Goal: Register for event/course

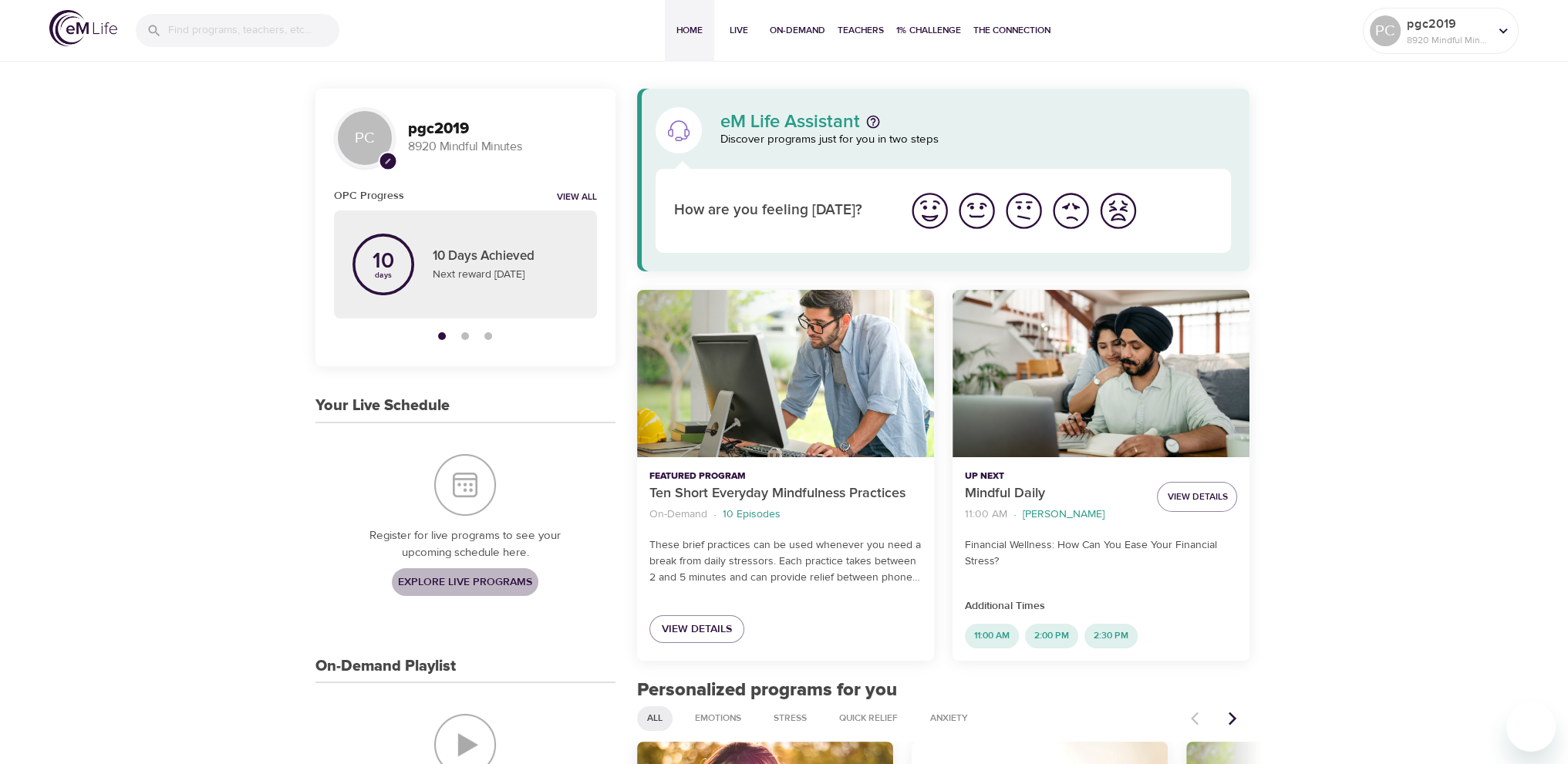
click at [503, 579] on span "Explore Live Programs" at bounding box center [465, 582] width 134 height 19
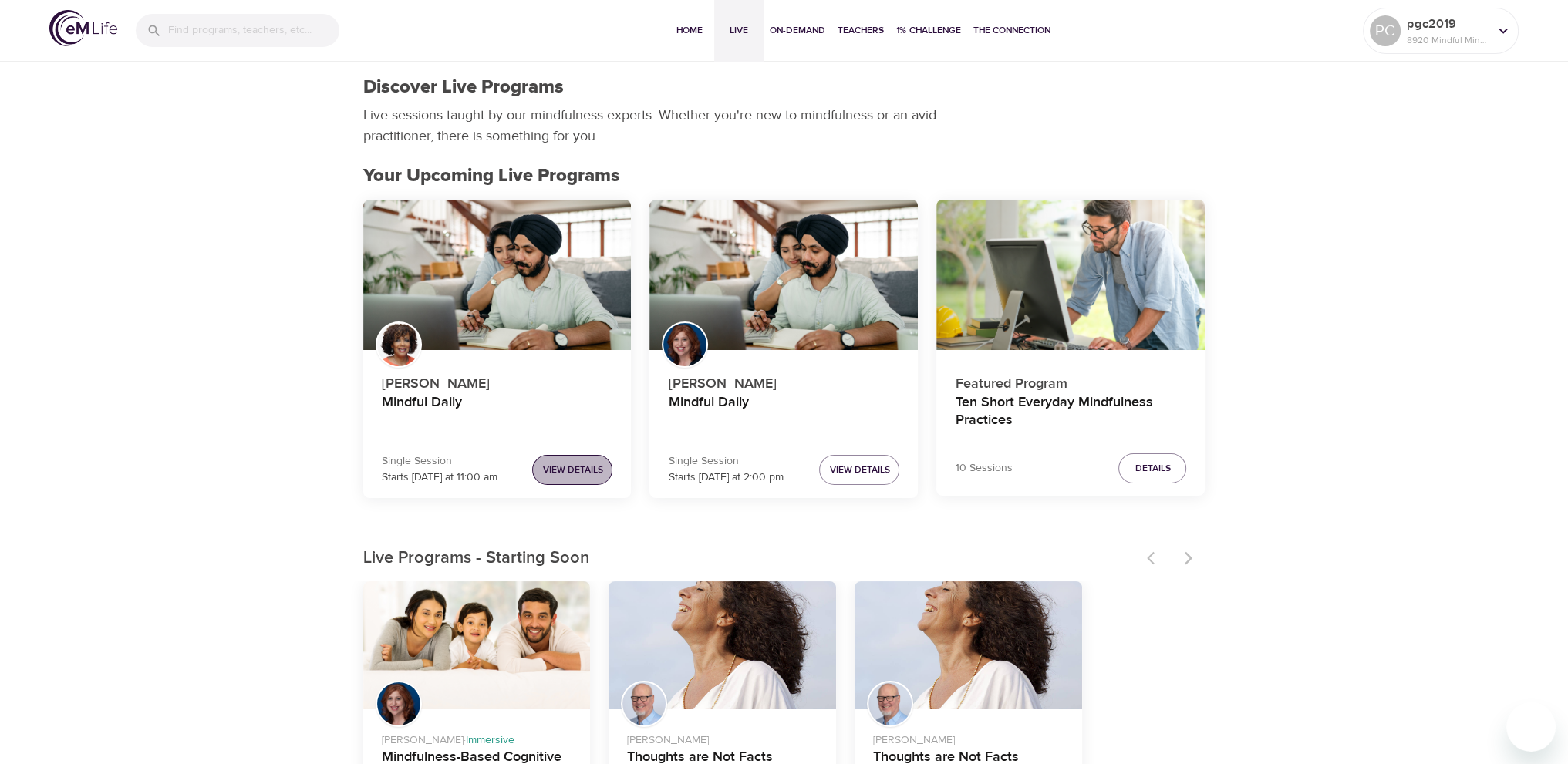
click at [584, 463] on span "View Details" at bounding box center [572, 470] width 60 height 16
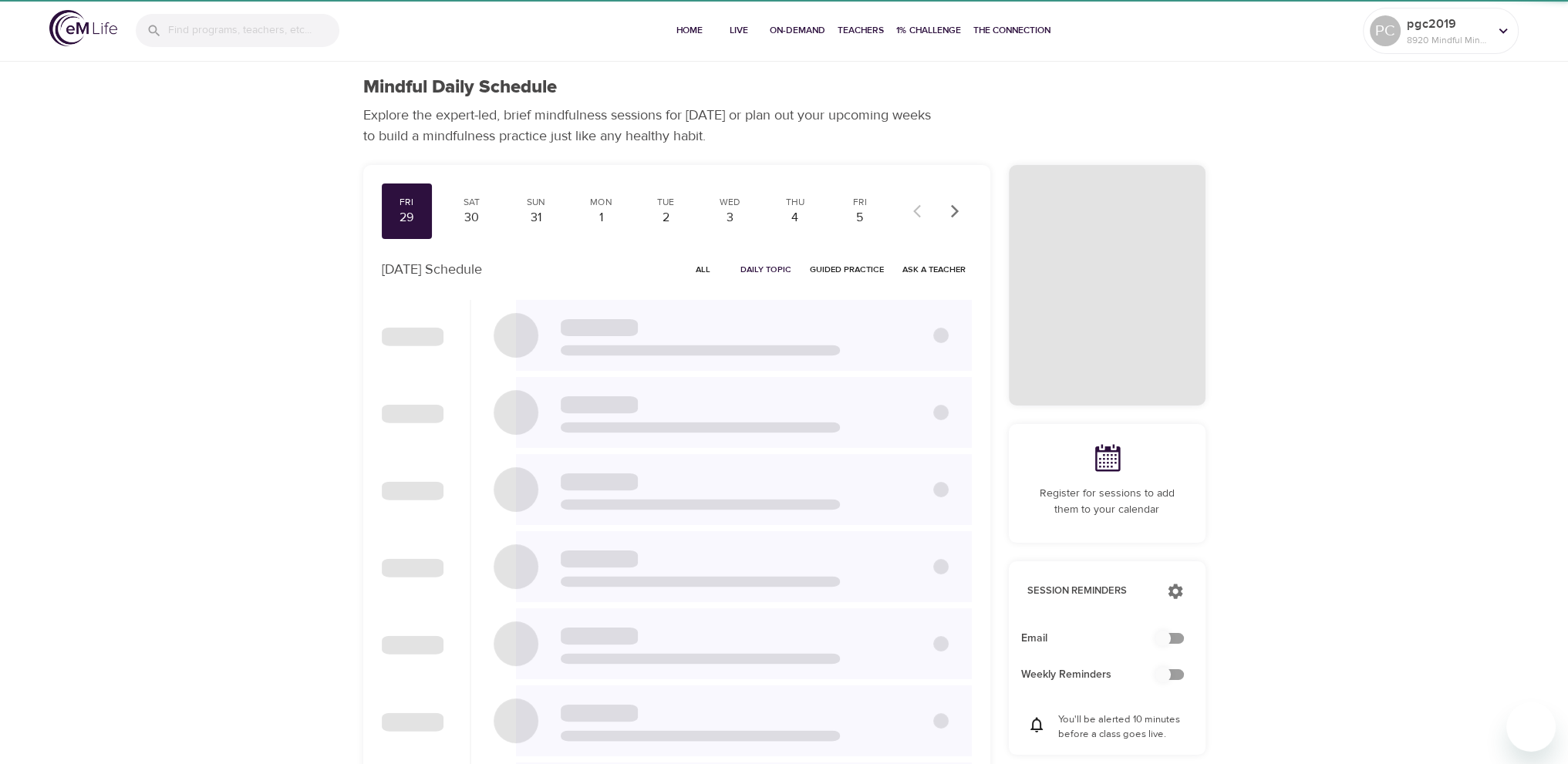
checkbox input "true"
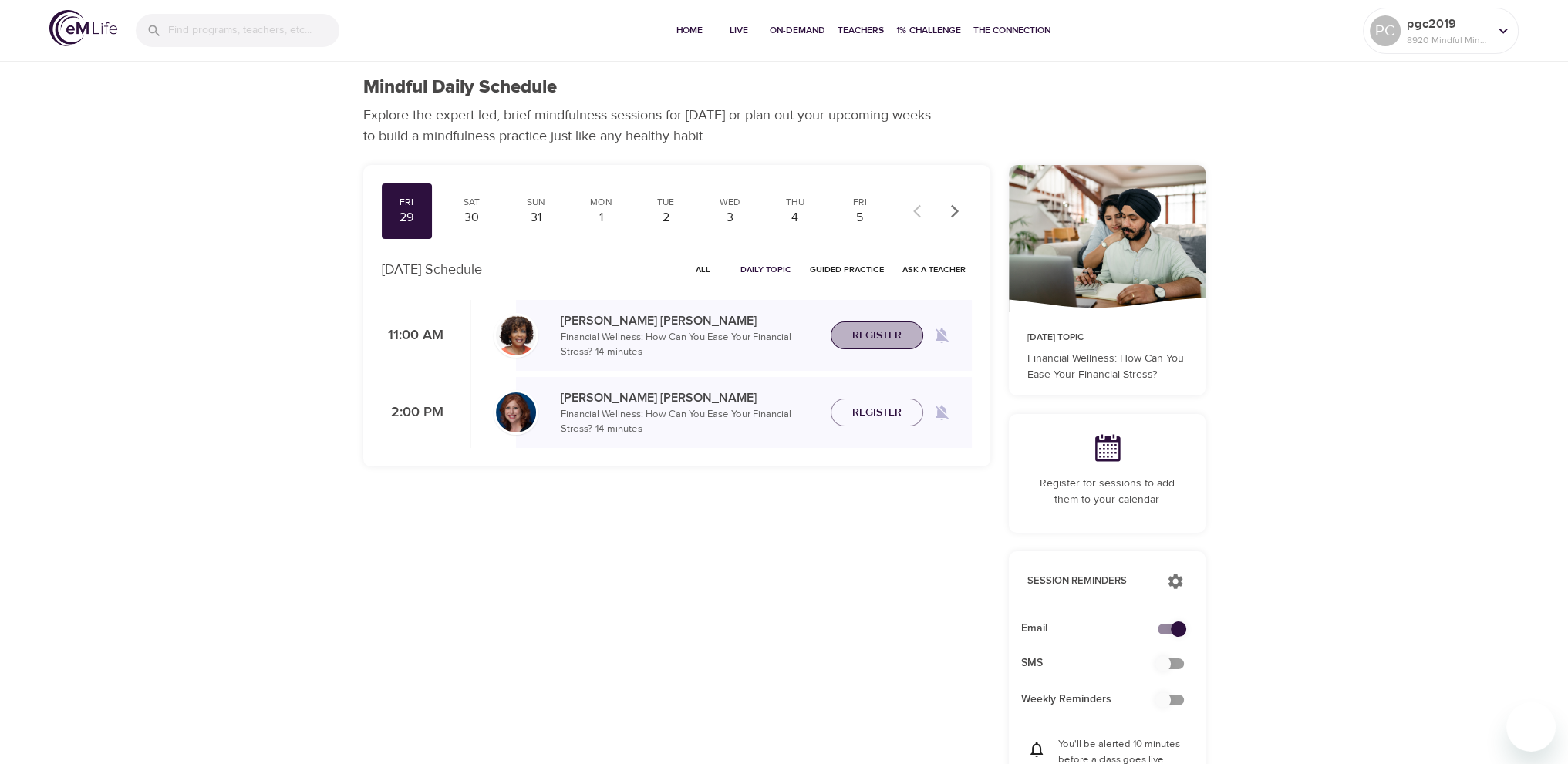
click at [854, 336] on span "Register" at bounding box center [876, 336] width 49 height 19
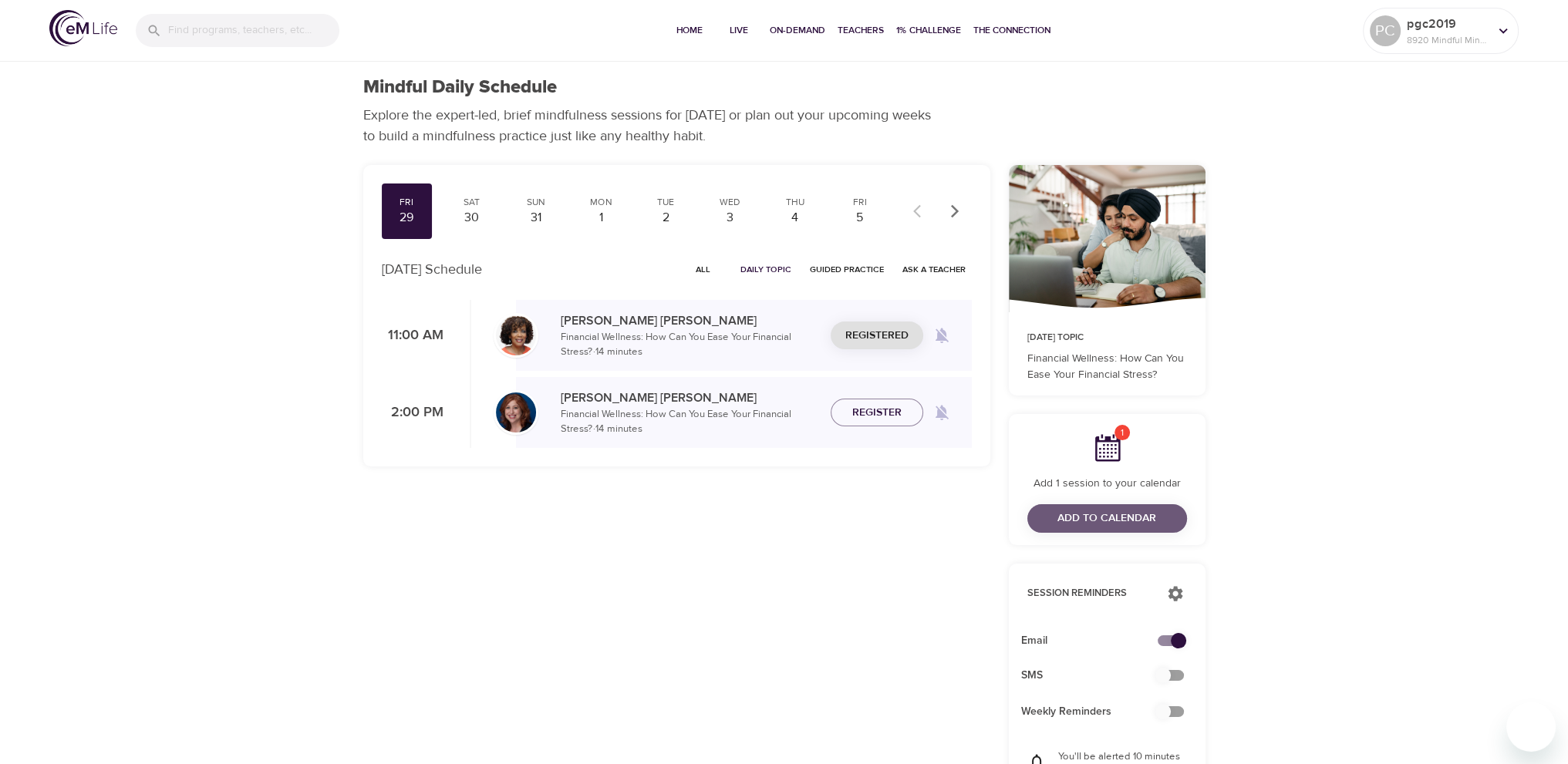
click at [1088, 510] on span "Add to Calendar" at bounding box center [1106, 519] width 99 height 19
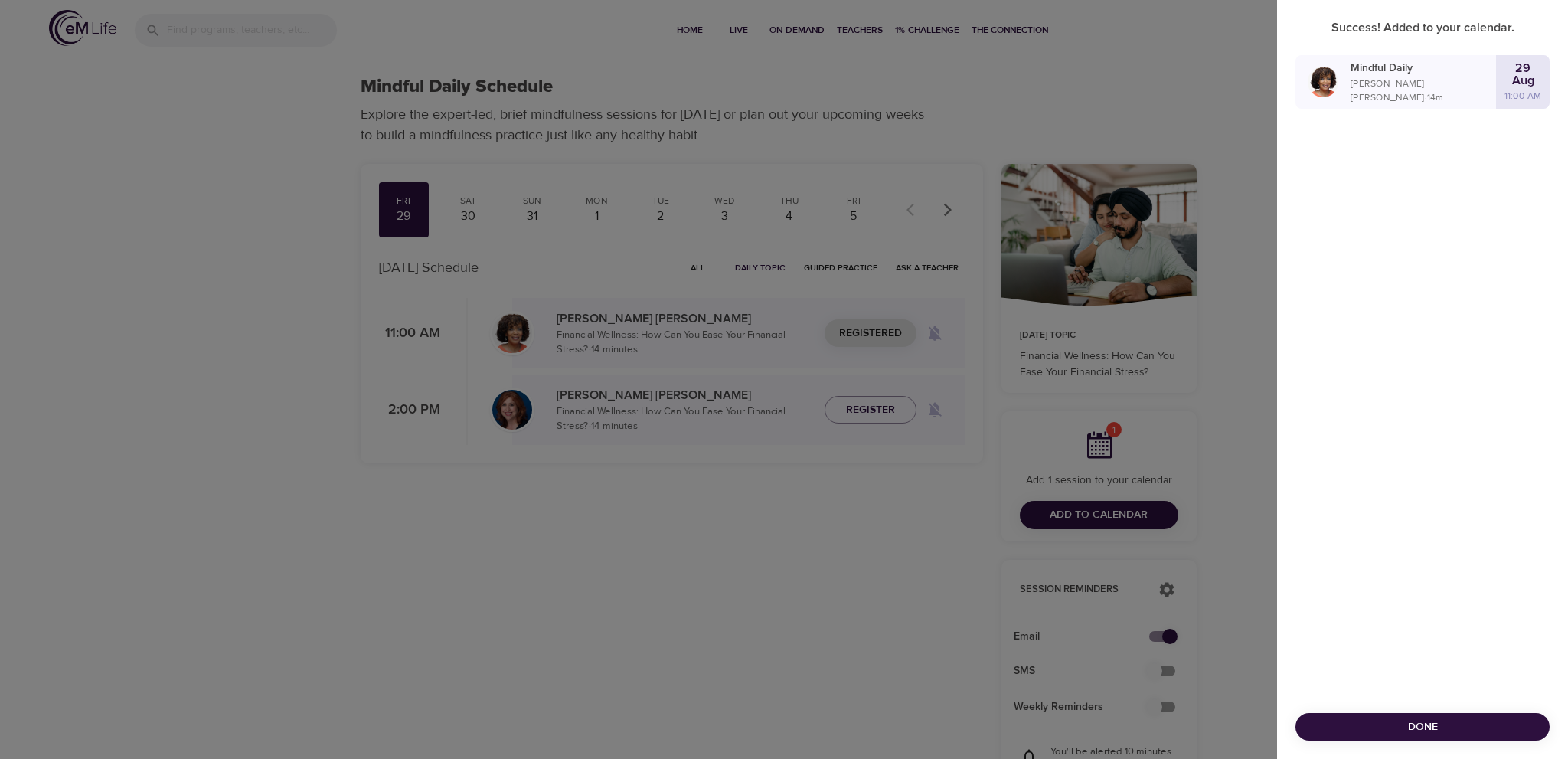
click at [1430, 723] on span "Done" at bounding box center [1421, 727] width 229 height 19
